Goal: Task Accomplishment & Management: Use online tool/utility

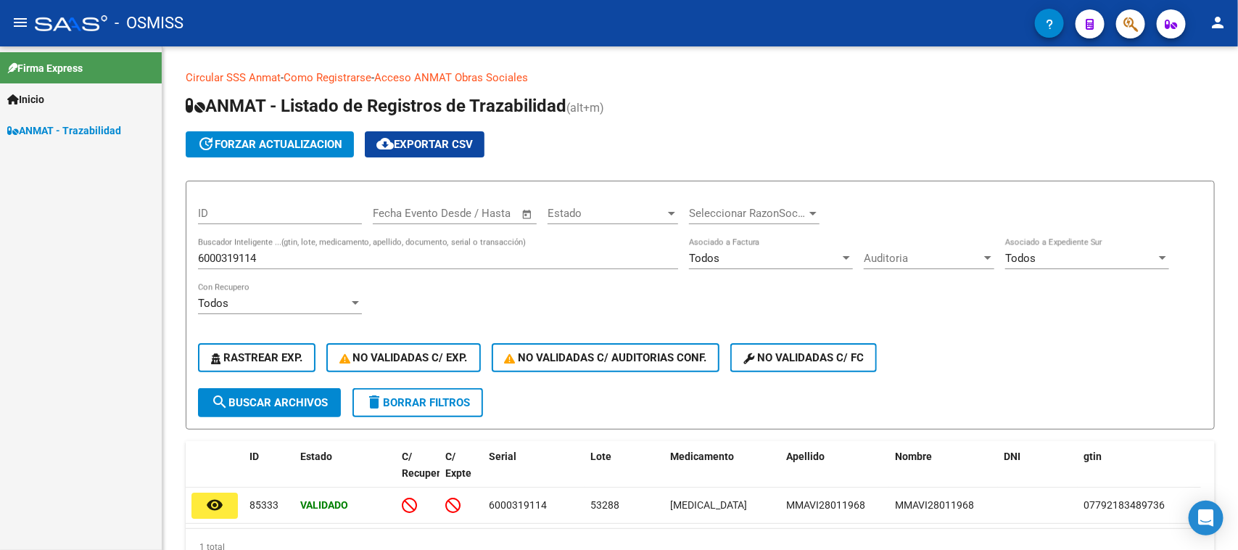
scroll to position [69, 0]
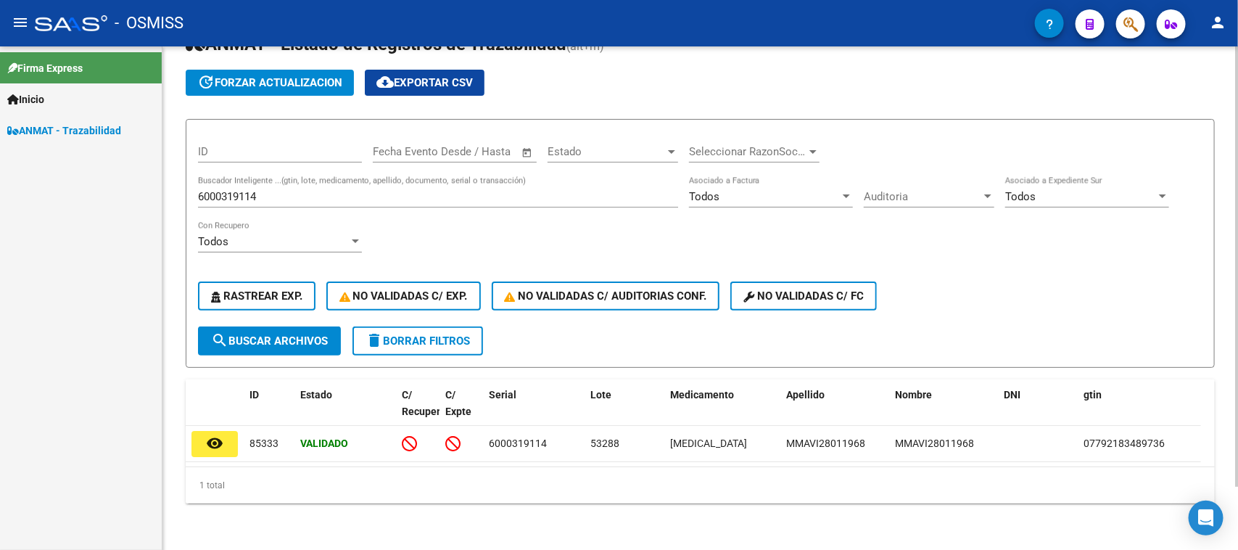
click at [243, 201] on div "6000319114 Buscador Inteligente ...(gtin, lote, medicamento, apellido, document…" at bounding box center [438, 198] width 480 height 45
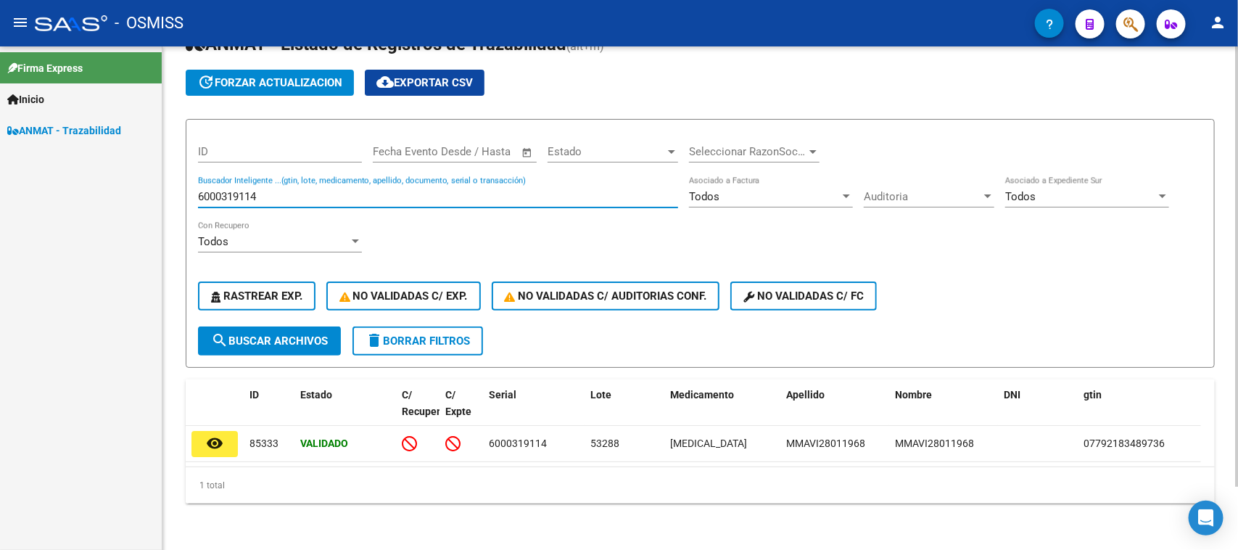
click at [247, 194] on input "6000319114" at bounding box center [438, 196] width 480 height 13
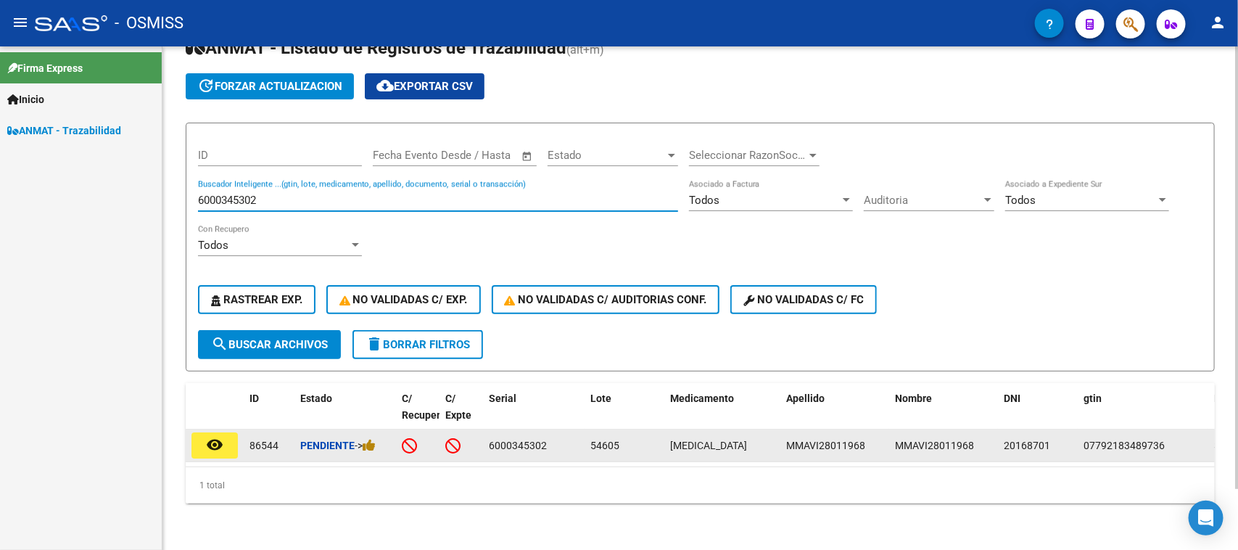
click at [379, 437] on div "Pendiente ->" at bounding box center [345, 445] width 90 height 17
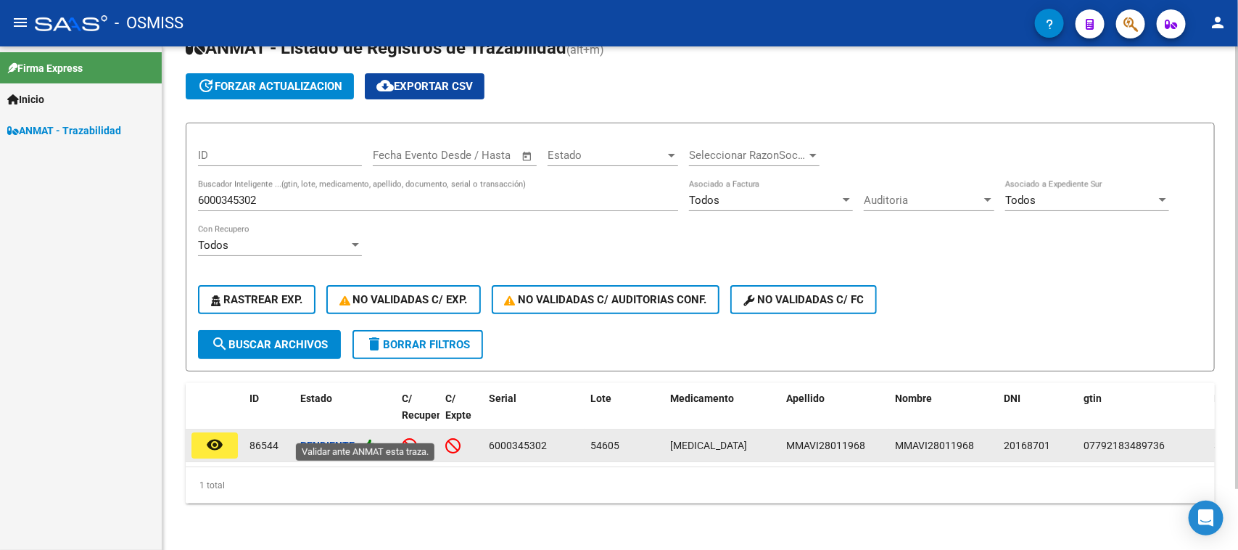
click at [375, 438] on icon at bounding box center [369, 445] width 13 height 14
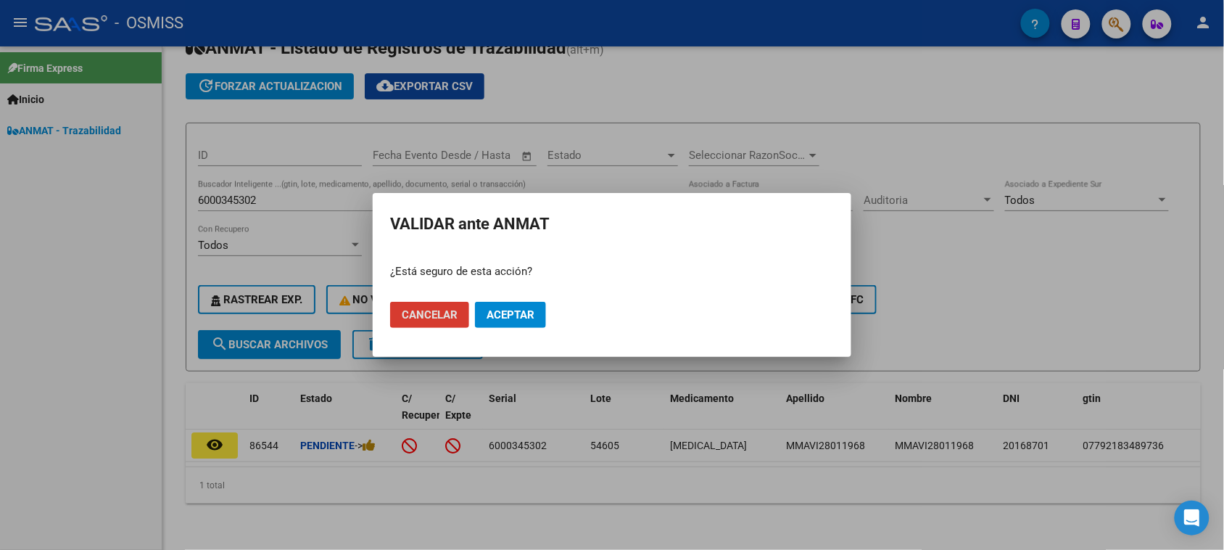
click at [505, 316] on span "Aceptar" at bounding box center [510, 314] width 48 height 13
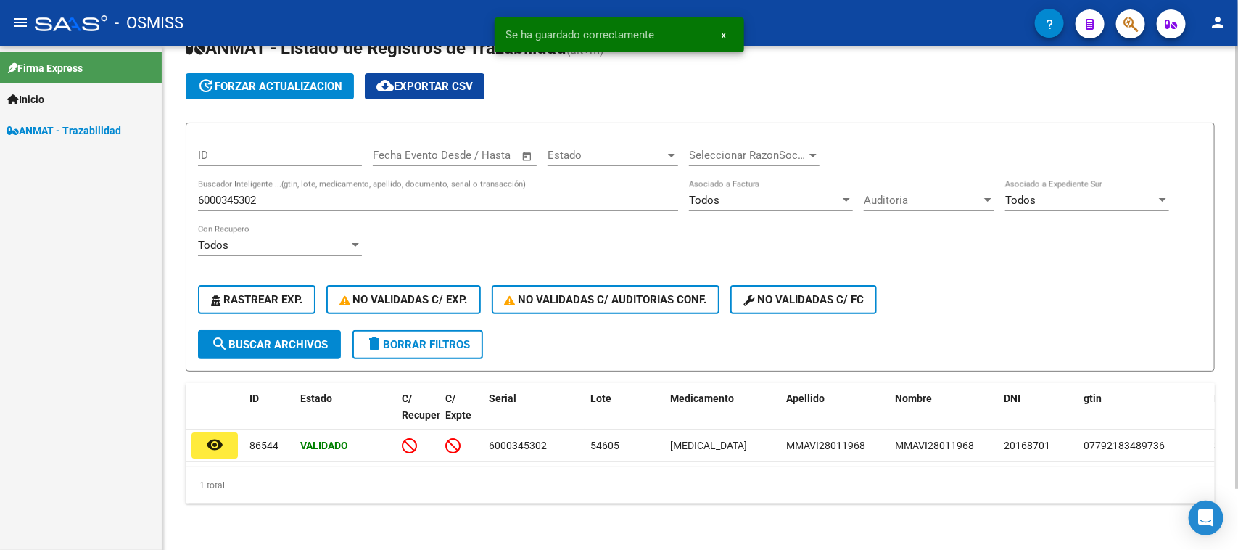
click at [245, 194] on input "6000345302" at bounding box center [438, 200] width 480 height 13
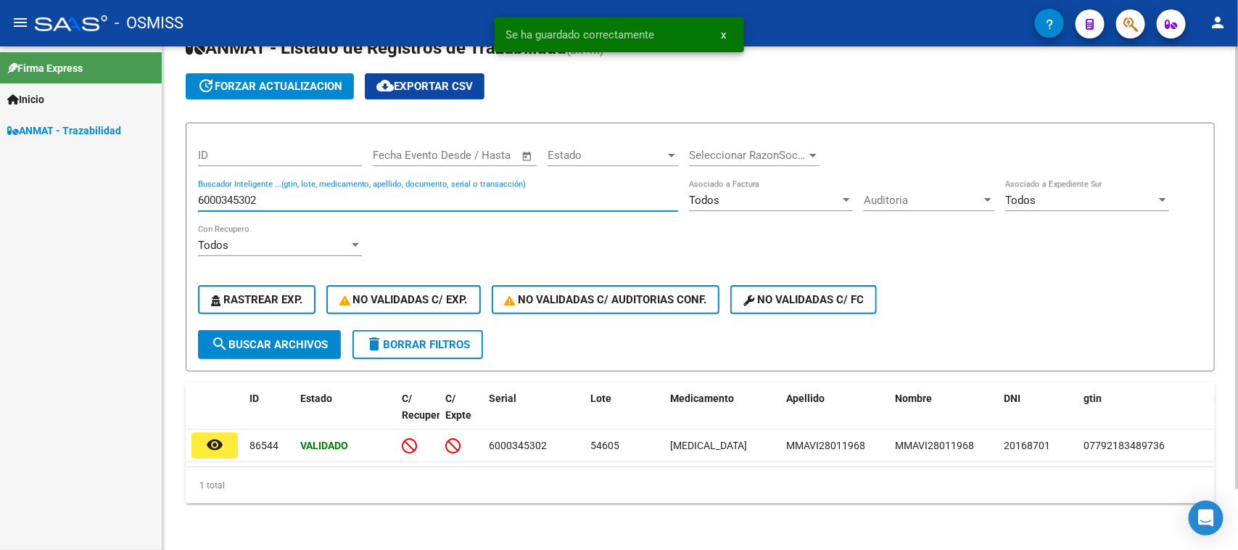
click at [245, 194] on input "6000345302" at bounding box center [438, 200] width 480 height 13
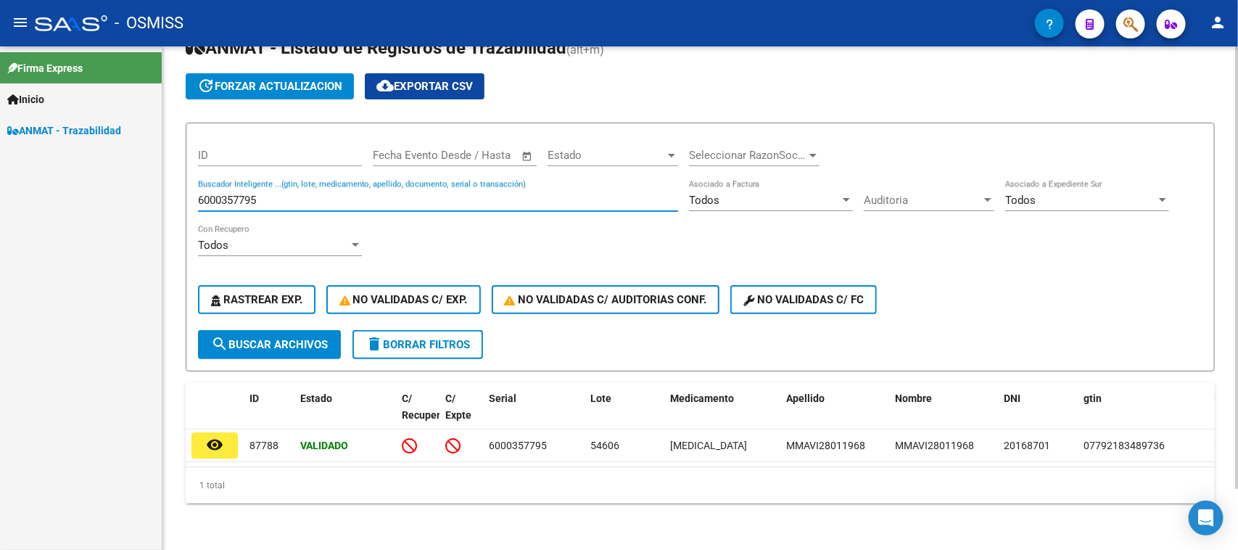
click at [244, 194] on input "6000357795" at bounding box center [438, 200] width 480 height 13
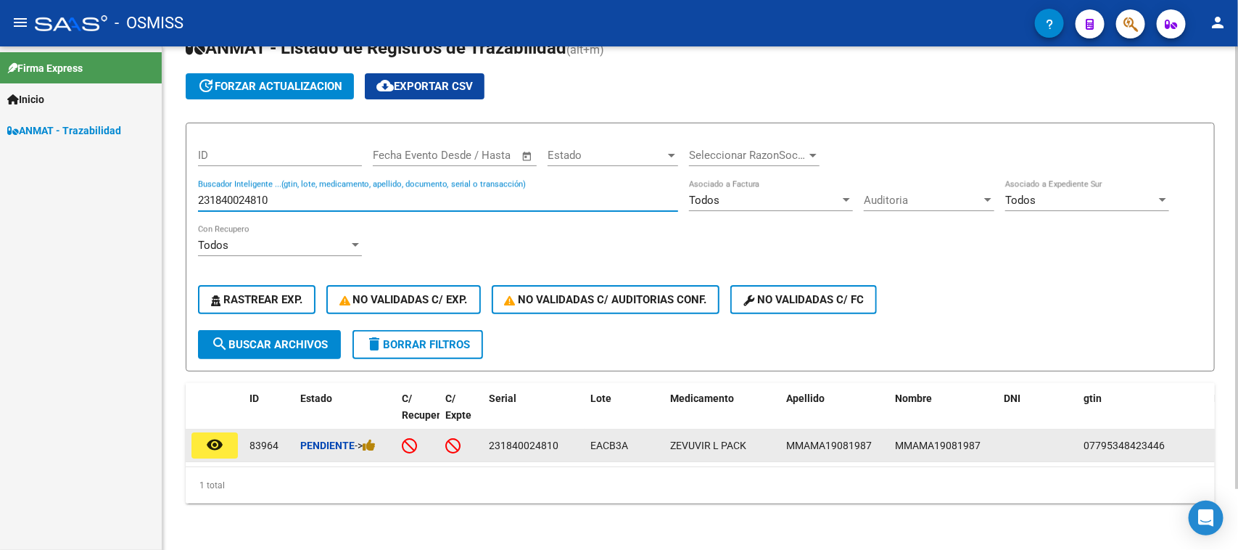
click at [373, 439] on div "Pendiente ->" at bounding box center [345, 445] width 90 height 17
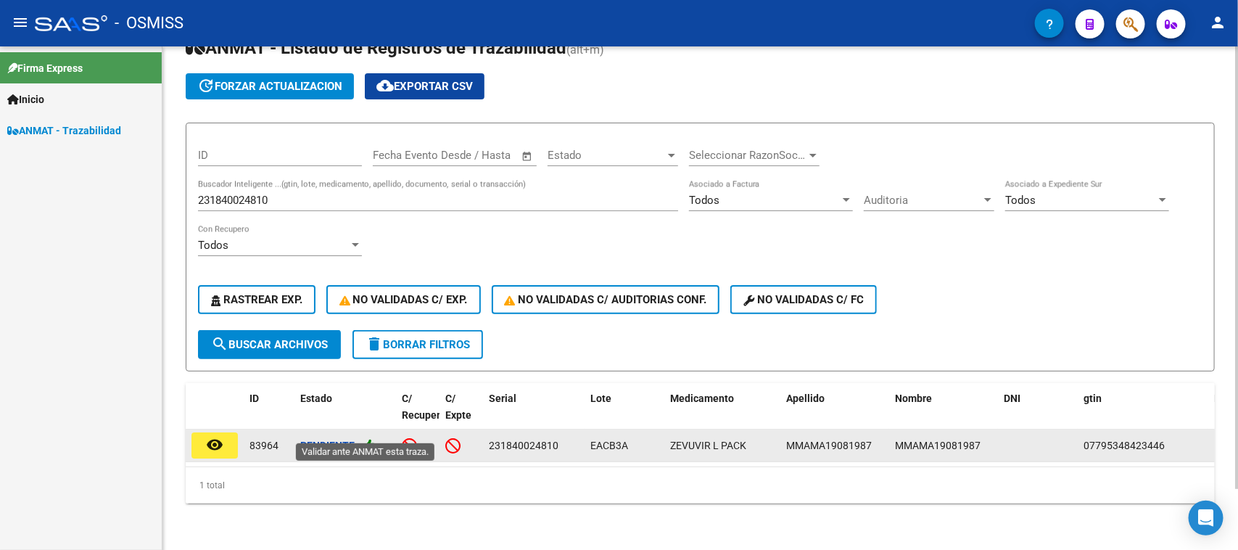
click at [373, 438] on icon at bounding box center [369, 445] width 13 height 14
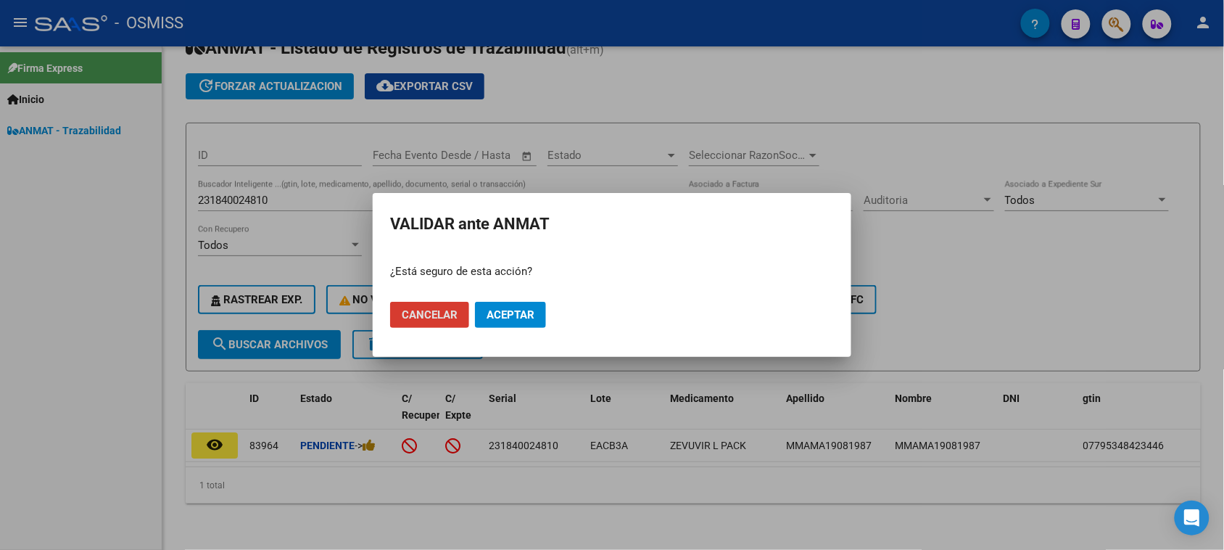
click at [518, 324] on button "Aceptar" at bounding box center [510, 315] width 71 height 26
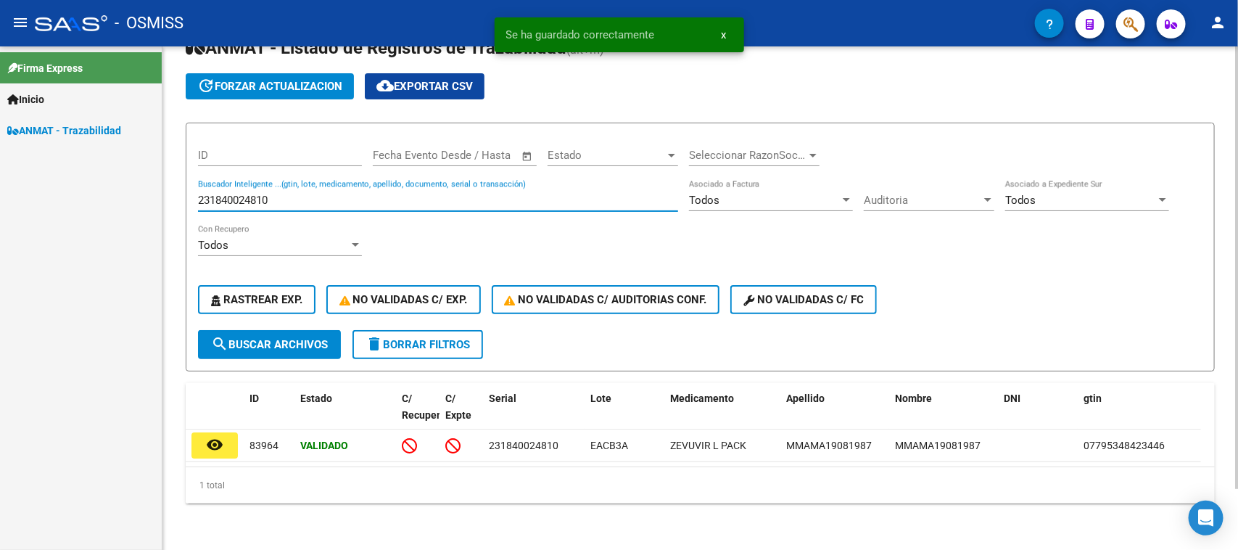
click at [326, 194] on input "231840024810" at bounding box center [438, 200] width 480 height 13
paste input "833761415157"
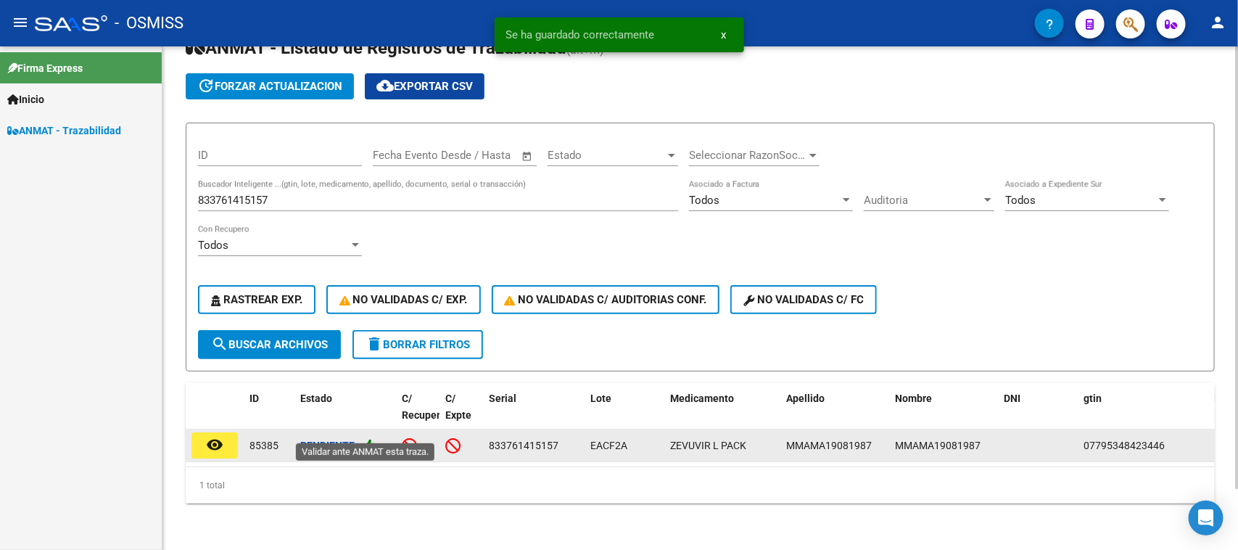
click at [370, 438] on icon at bounding box center [369, 445] width 13 height 14
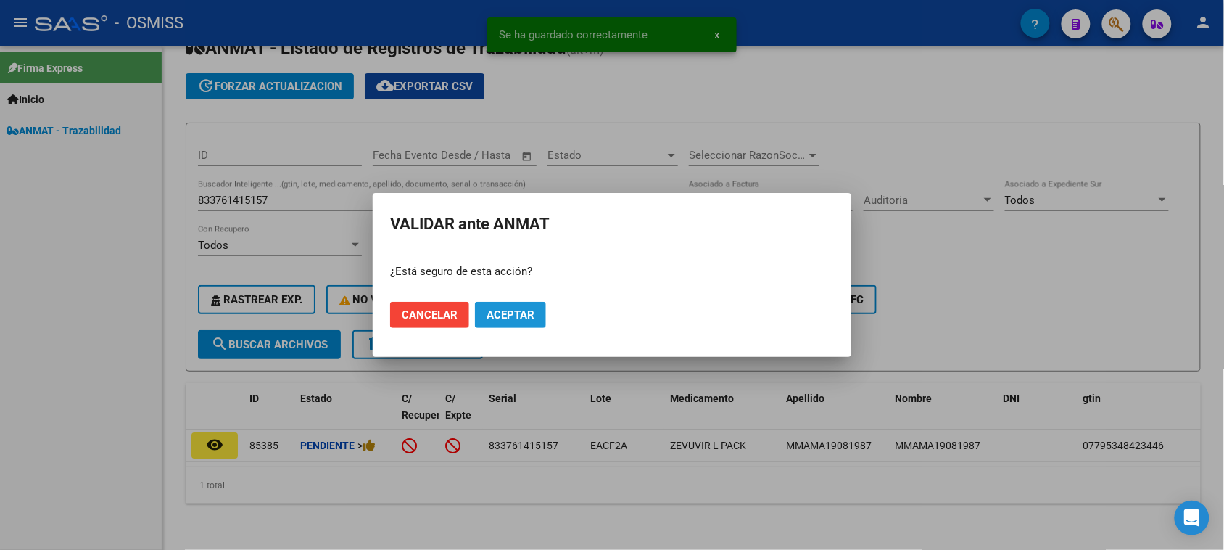
click at [486, 321] on button "Aceptar" at bounding box center [510, 315] width 71 height 26
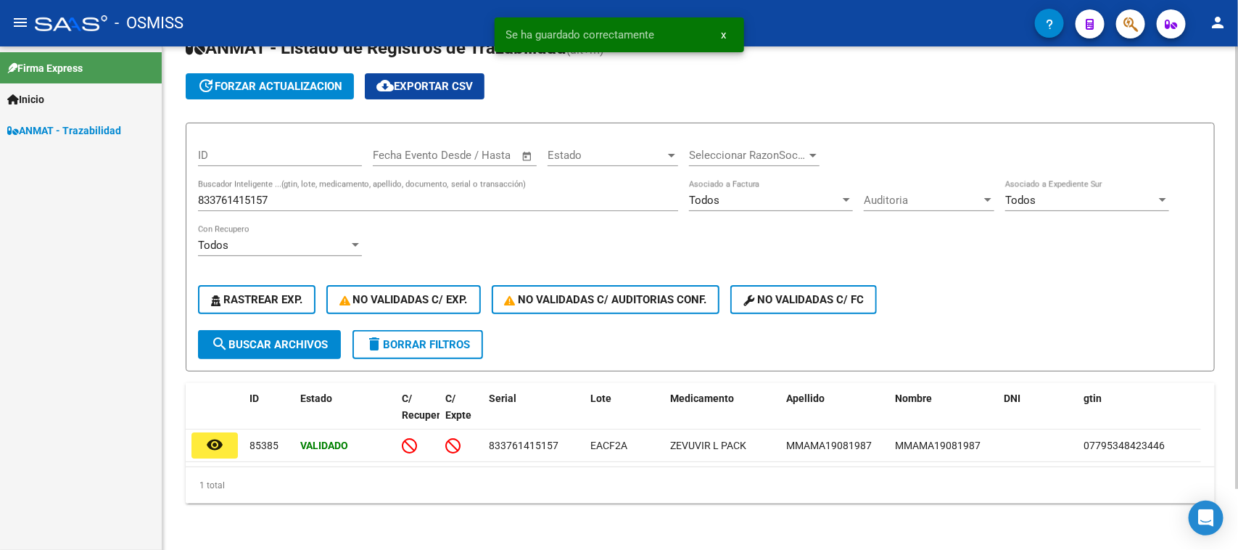
click at [277, 180] on div "833761415157 Buscador Inteligente ...(gtin, lote, medicamento, apellido, docume…" at bounding box center [438, 195] width 480 height 31
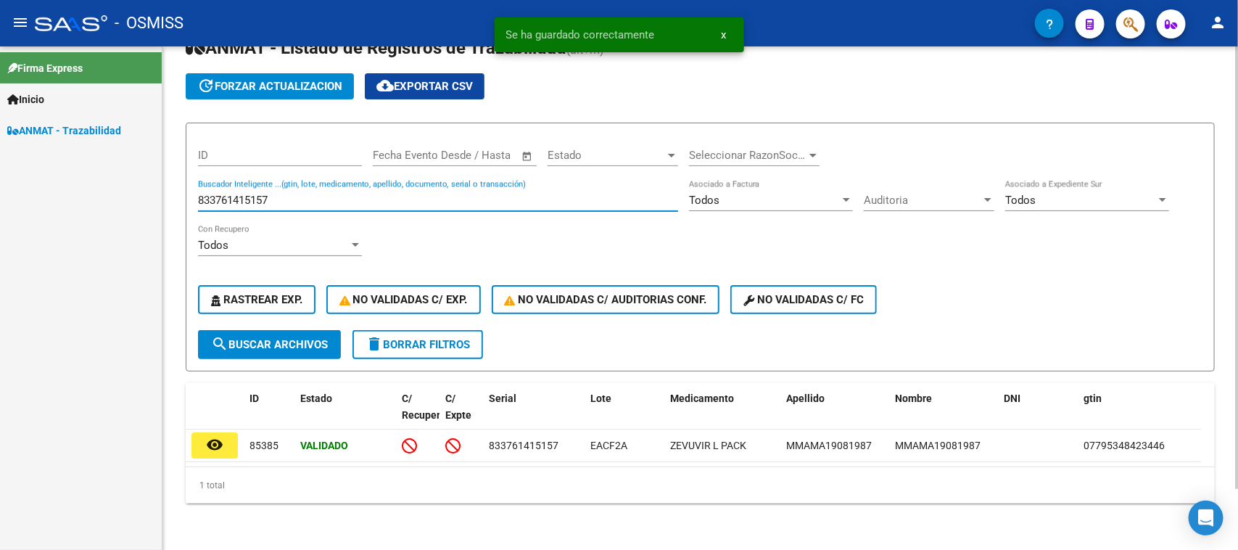
click at [276, 194] on input "833761415157" at bounding box center [438, 200] width 480 height 13
paste input "098408714349"
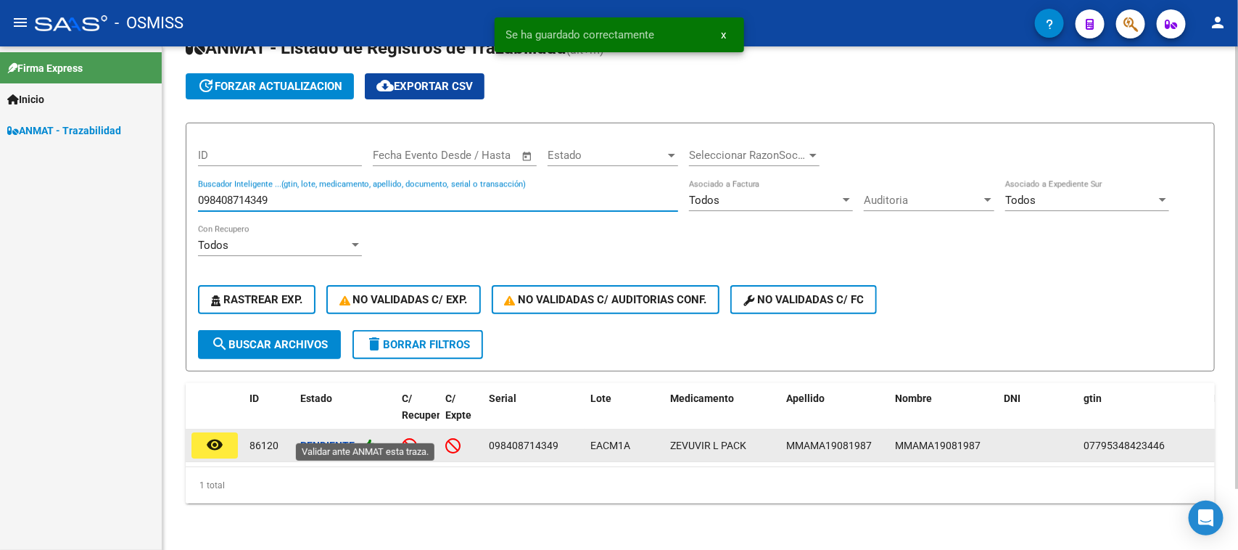
click at [370, 438] on icon at bounding box center [369, 445] width 13 height 14
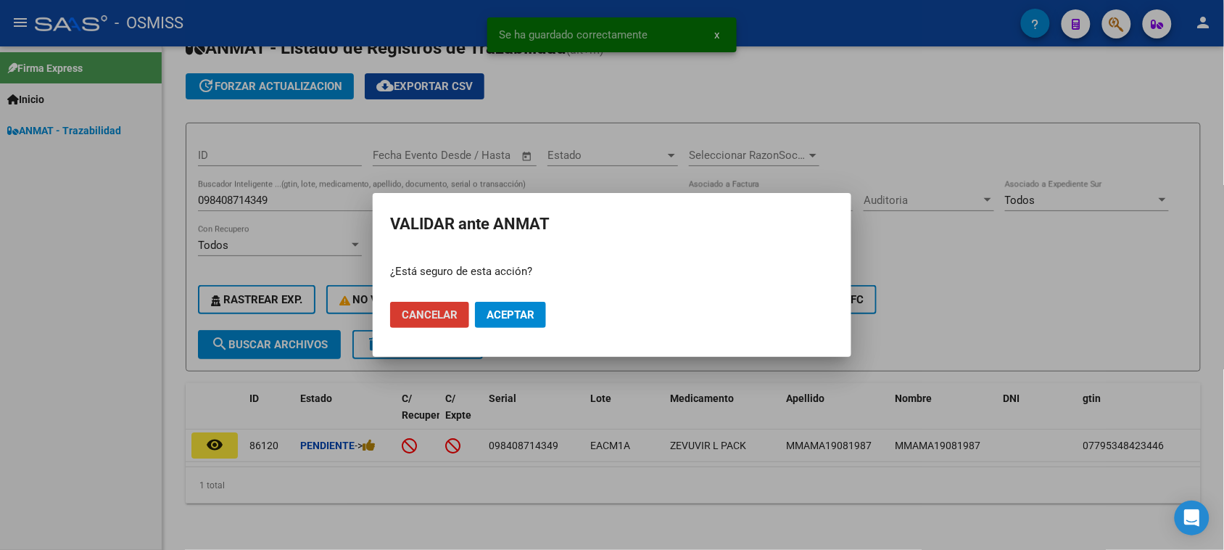
click at [500, 323] on button "Aceptar" at bounding box center [510, 315] width 71 height 26
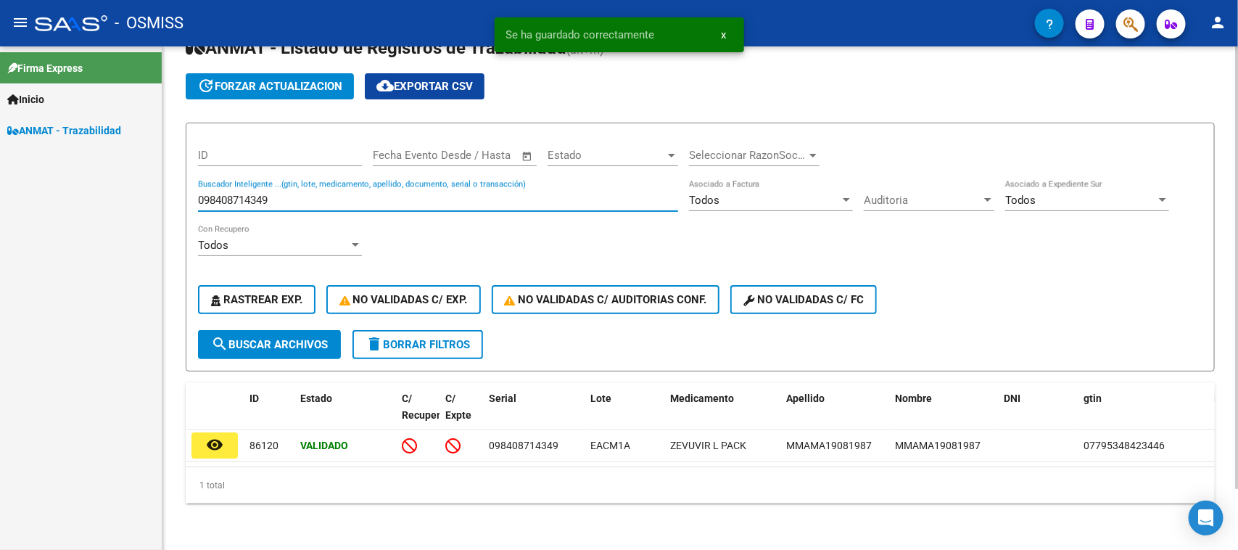
click at [252, 194] on input "098408714349" at bounding box center [438, 200] width 480 height 13
paste input "178175539302"
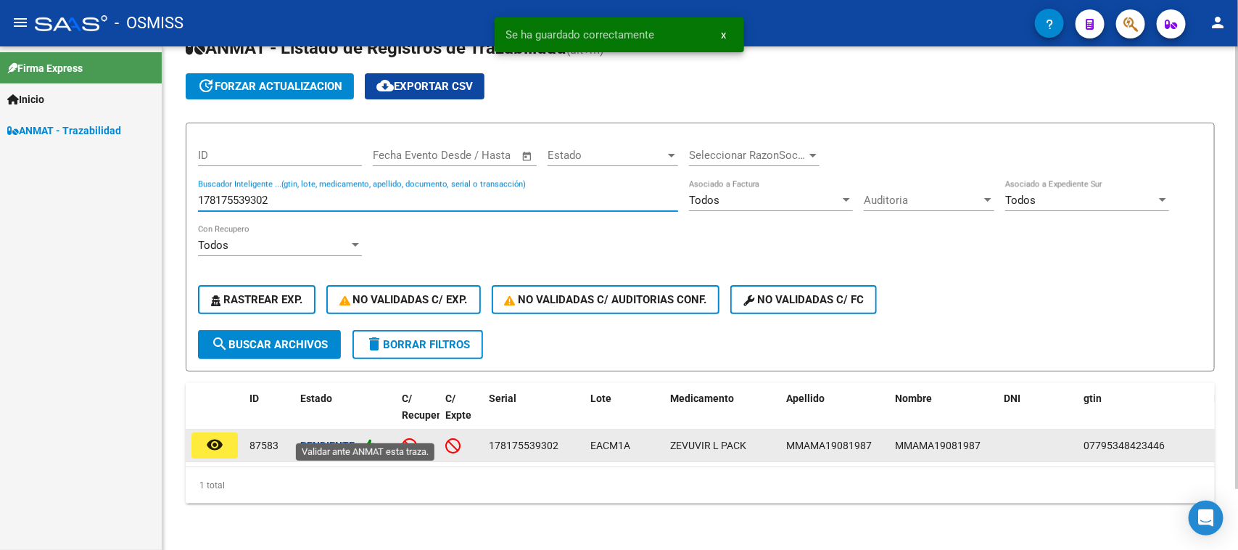
click at [373, 438] on icon at bounding box center [369, 445] width 13 height 14
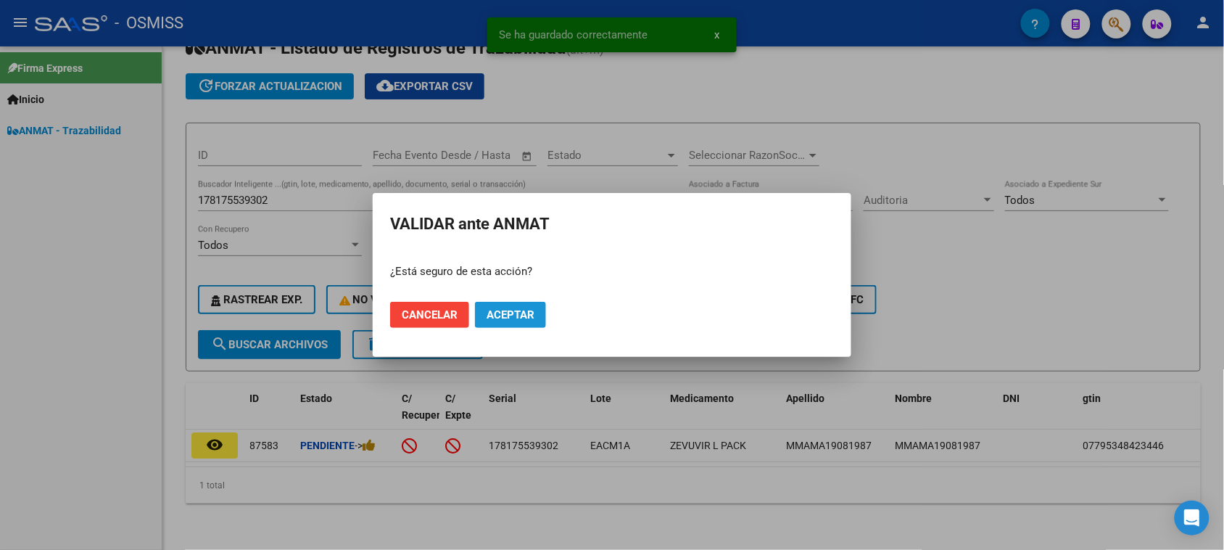
click at [498, 320] on span "Aceptar" at bounding box center [510, 314] width 48 height 13
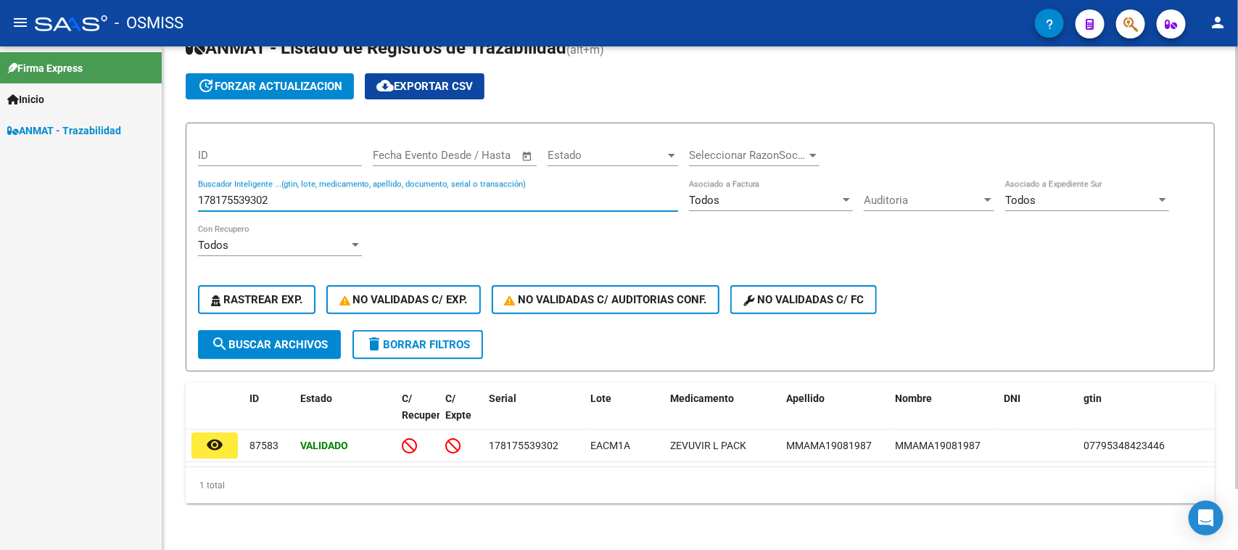
click at [221, 194] on input "178175539302" at bounding box center [438, 200] width 480 height 13
paste input "55763504780"
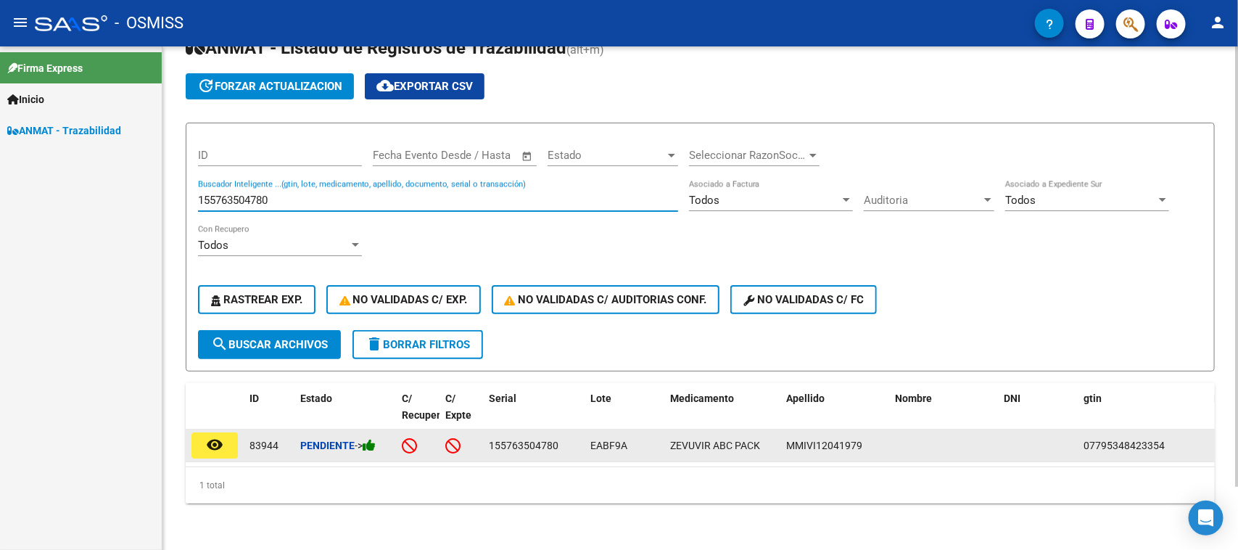
type input "155763504780"
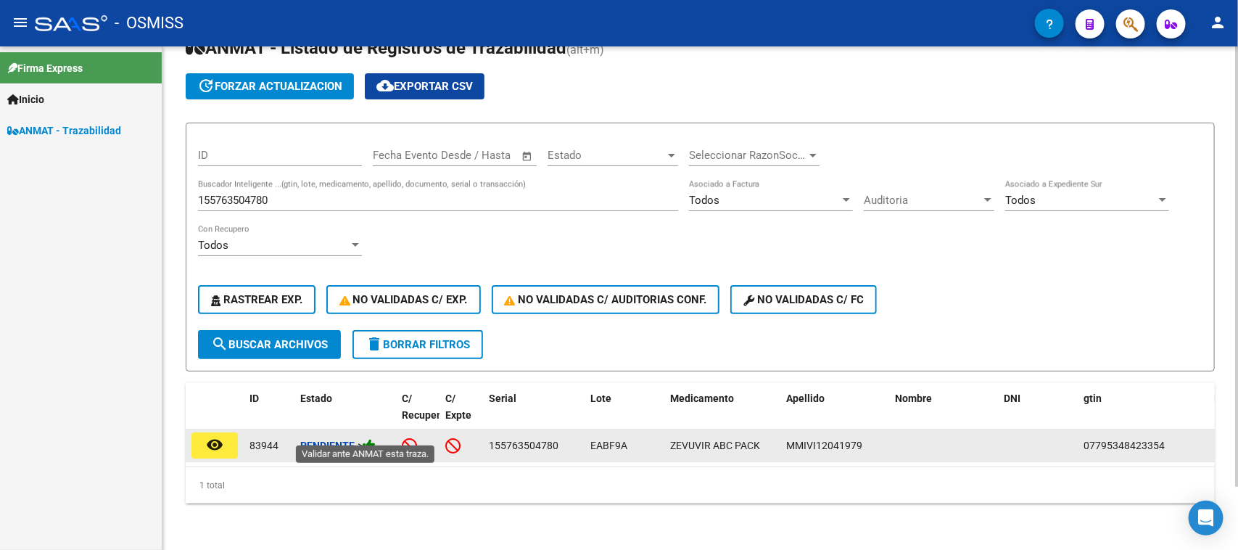
click at [368, 438] on icon at bounding box center [369, 445] width 13 height 14
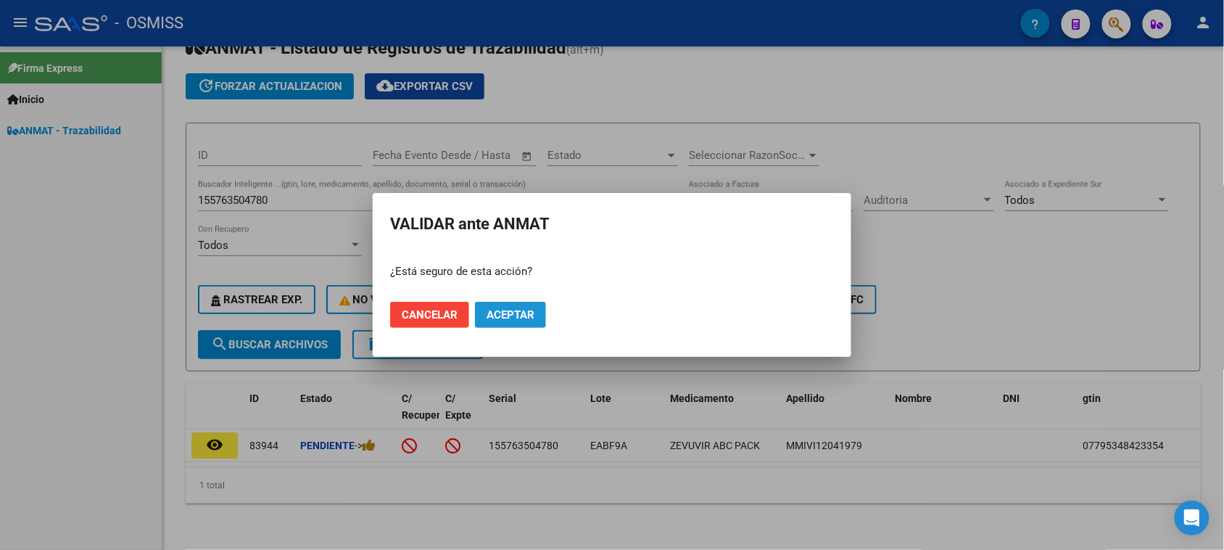
click at [506, 313] on span "Aceptar" at bounding box center [510, 314] width 48 height 13
